Goal: Task Accomplishment & Management: Use online tool/utility

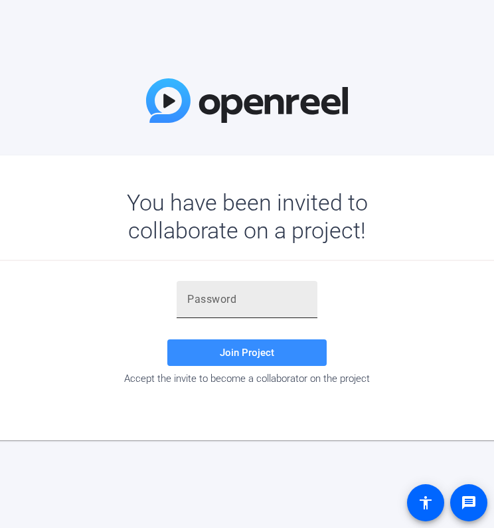
click at [250, 305] on input "text" at bounding box center [247, 300] width 120 height 16
paste input "fEzIpt"
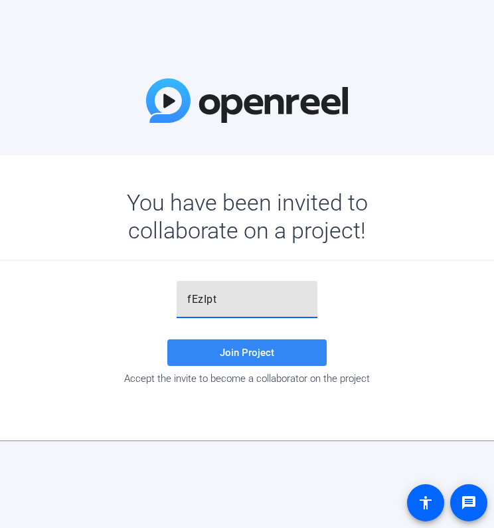
type input "fEzIpt"
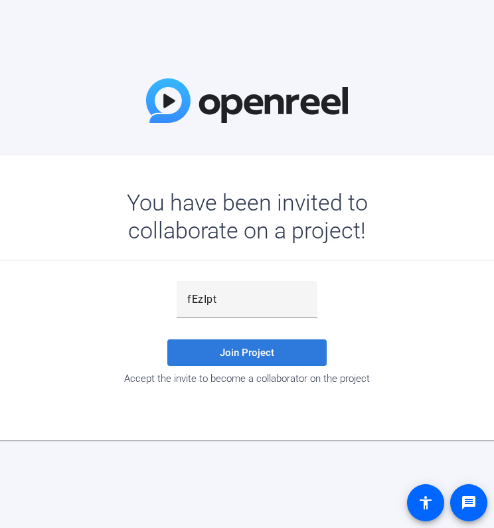
click at [214, 345] on span at bounding box center [246, 353] width 159 height 32
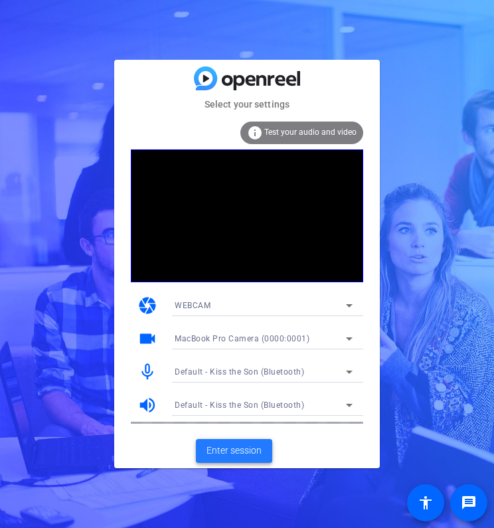
click at [235, 446] on span "Enter session" at bounding box center [234, 451] width 55 height 14
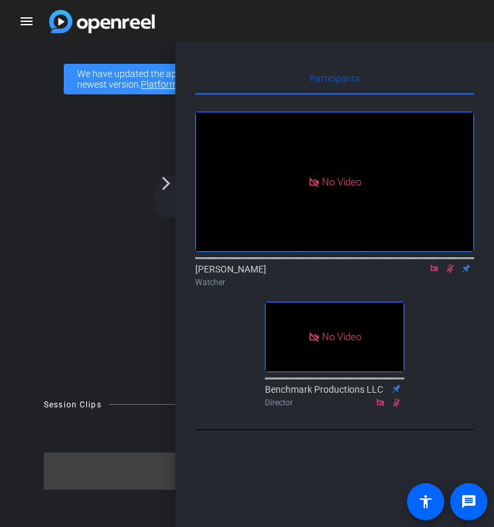
click at [165, 184] on mat-icon "arrow_forward_ios" at bounding box center [166, 183] width 16 height 16
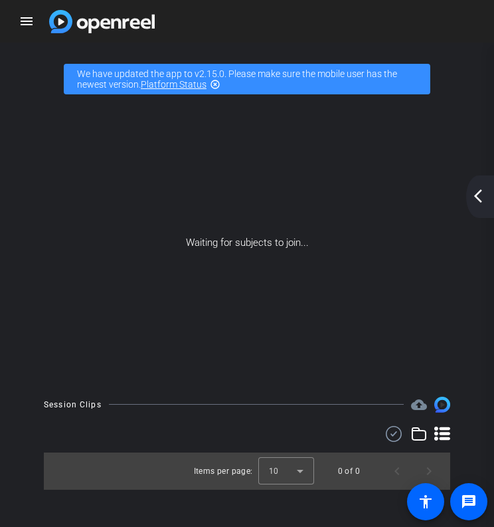
click at [476, 201] on mat-icon "arrow_back_ios_new" at bounding box center [478, 196] width 16 height 16
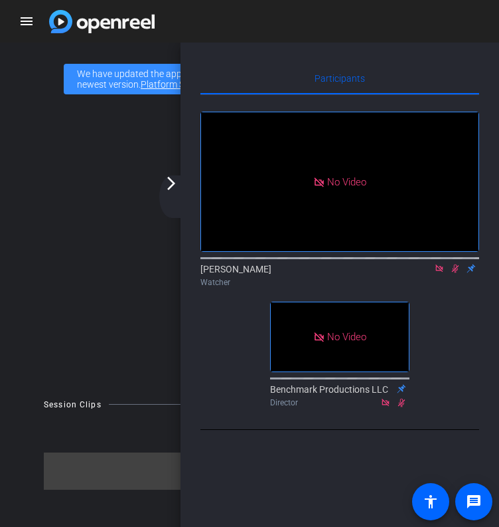
click at [167, 186] on mat-icon "arrow_forward_ios" at bounding box center [171, 183] width 16 height 16
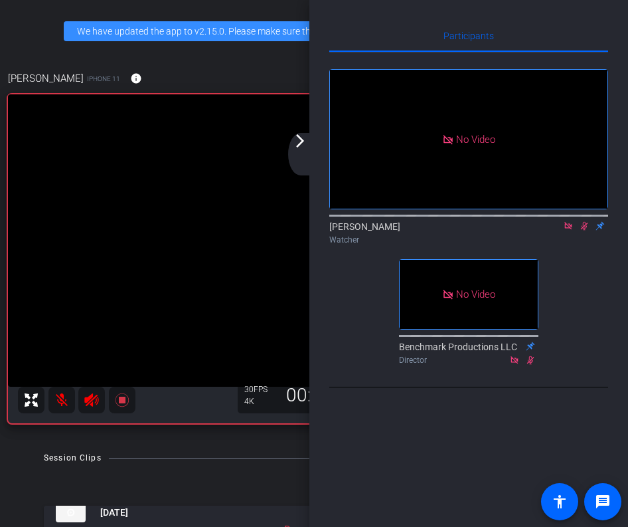
click at [298, 140] on mat-icon "arrow_forward_ios" at bounding box center [300, 141] width 16 height 16
